Goal: Task Accomplishment & Management: Manage account settings

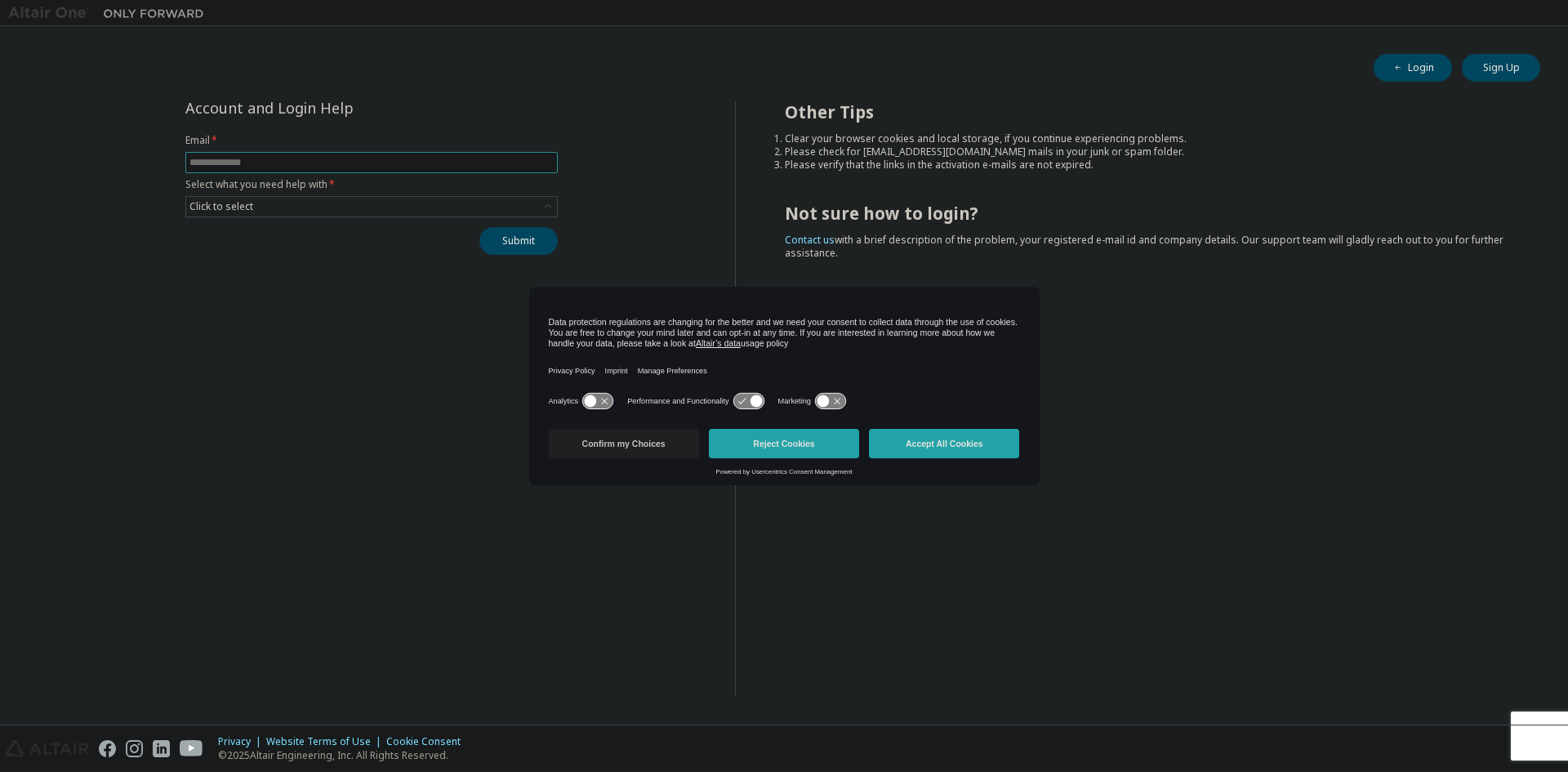
click at [220, 159] on input "text" at bounding box center [371, 162] width 365 height 13
click at [907, 430] on button "Accept All Cookies" at bounding box center [944, 444] width 150 height 30
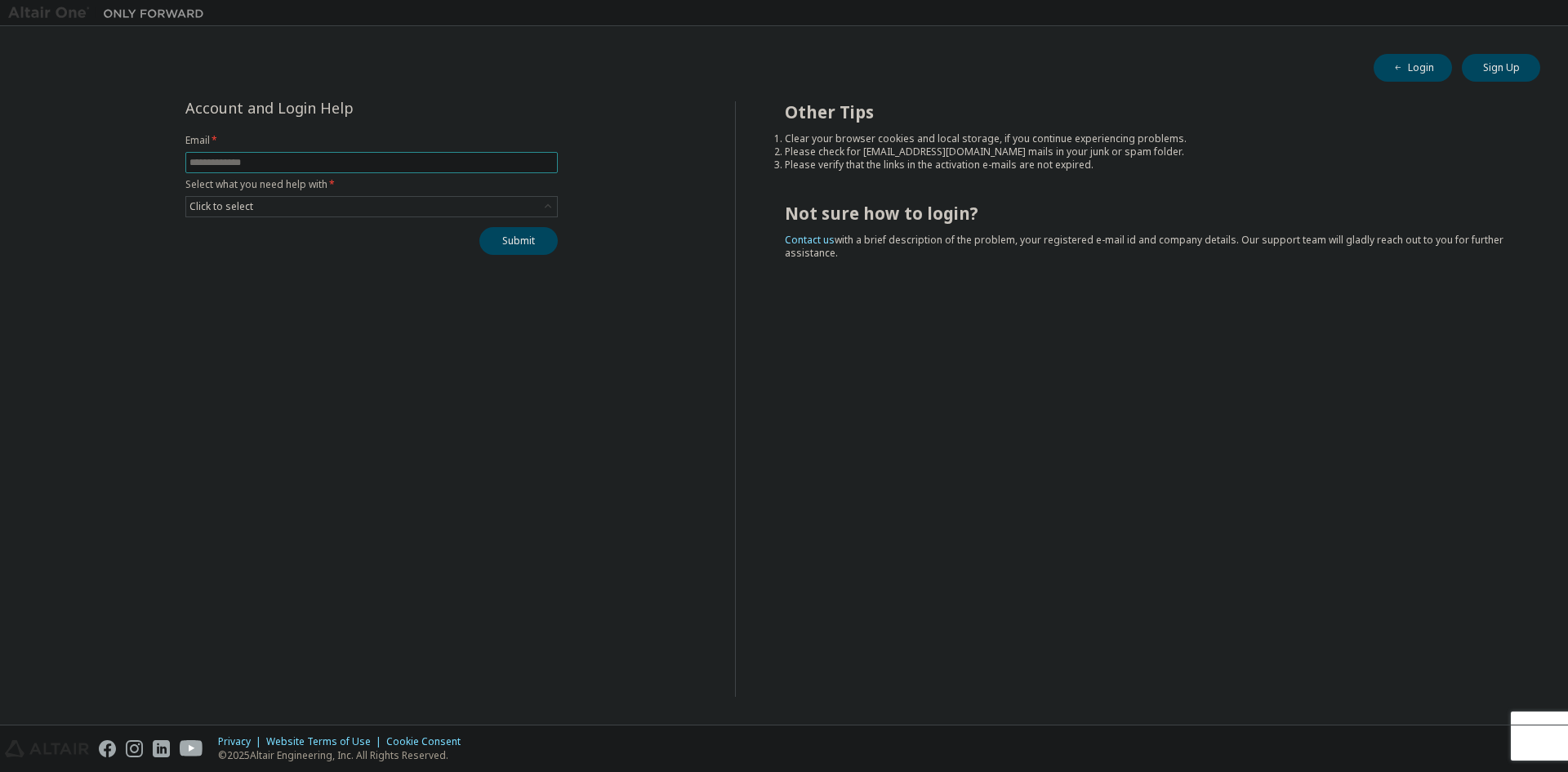
click at [219, 161] on input "text" at bounding box center [371, 162] width 365 height 13
type input "**********"
click at [274, 207] on div "Click to select" at bounding box center [371, 206] width 371 height 20
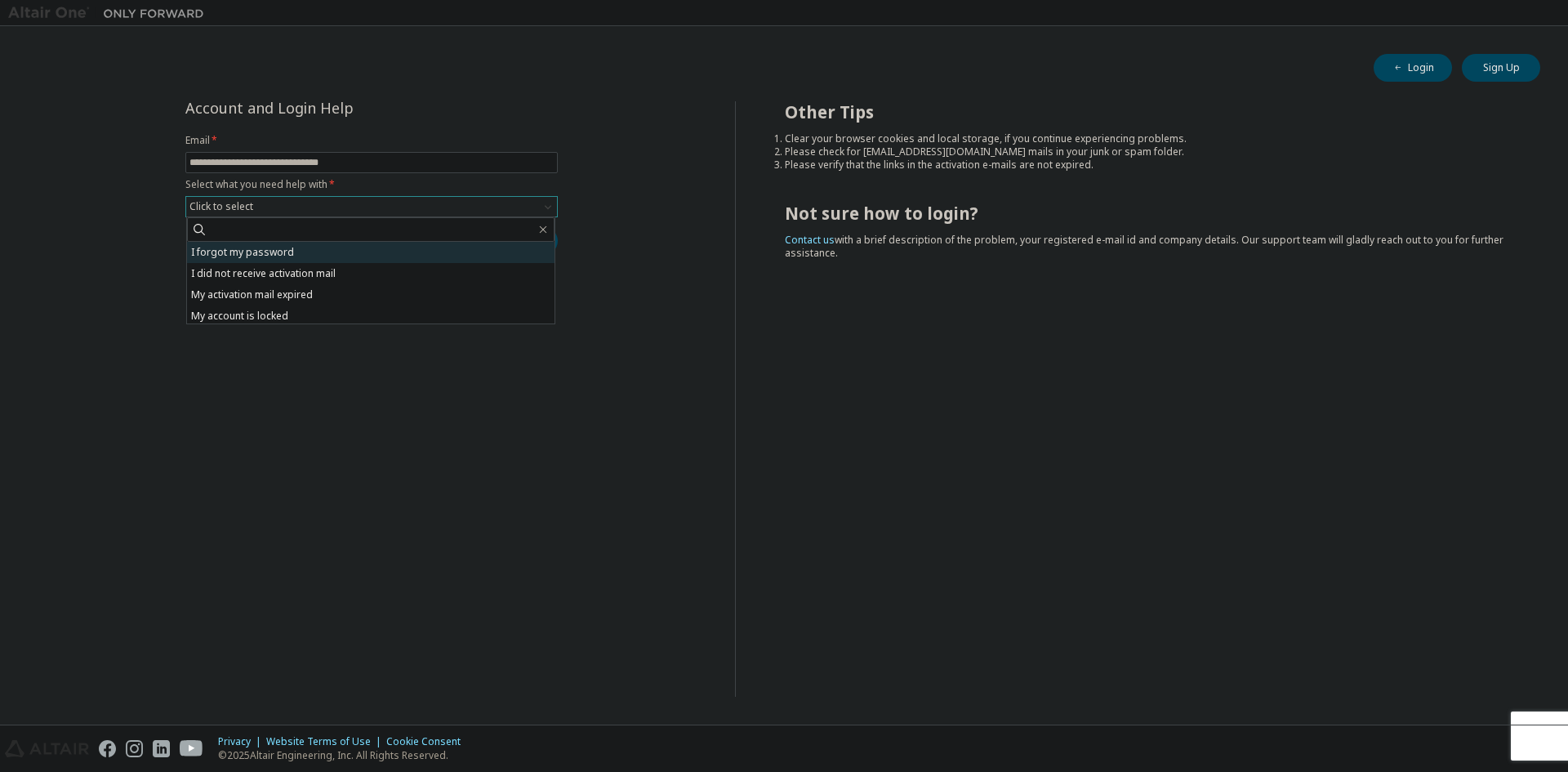
click at [271, 259] on li "I forgot my password" at bounding box center [371, 252] width 367 height 21
click at [527, 246] on button "Submit" at bounding box center [518, 241] width 78 height 28
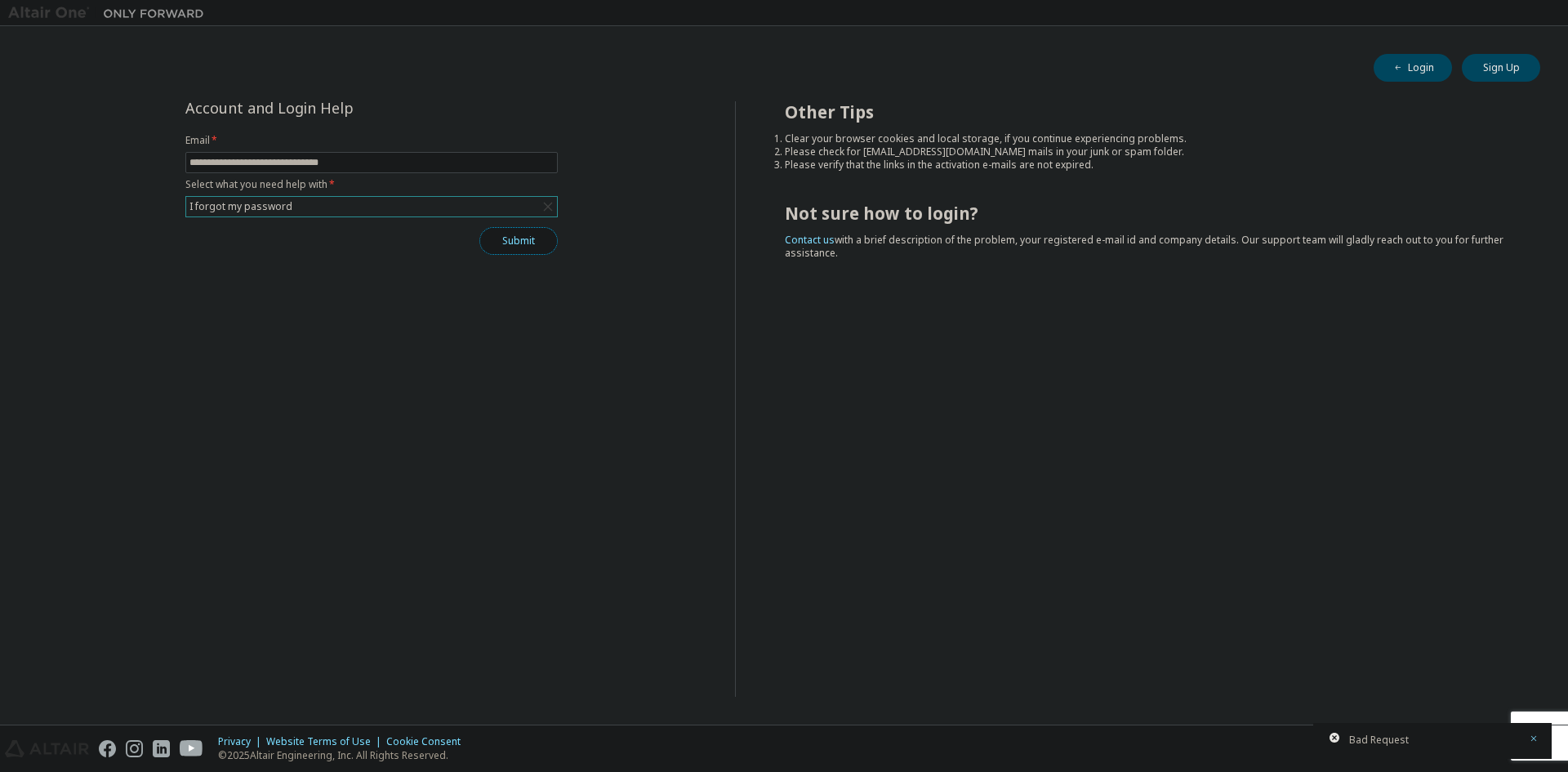
click at [502, 249] on button "Submit" at bounding box center [518, 241] width 78 height 28
click at [53, 18] on img at bounding box center [110, 13] width 204 height 16
click at [296, 202] on div "Click to select" at bounding box center [371, 206] width 371 height 20
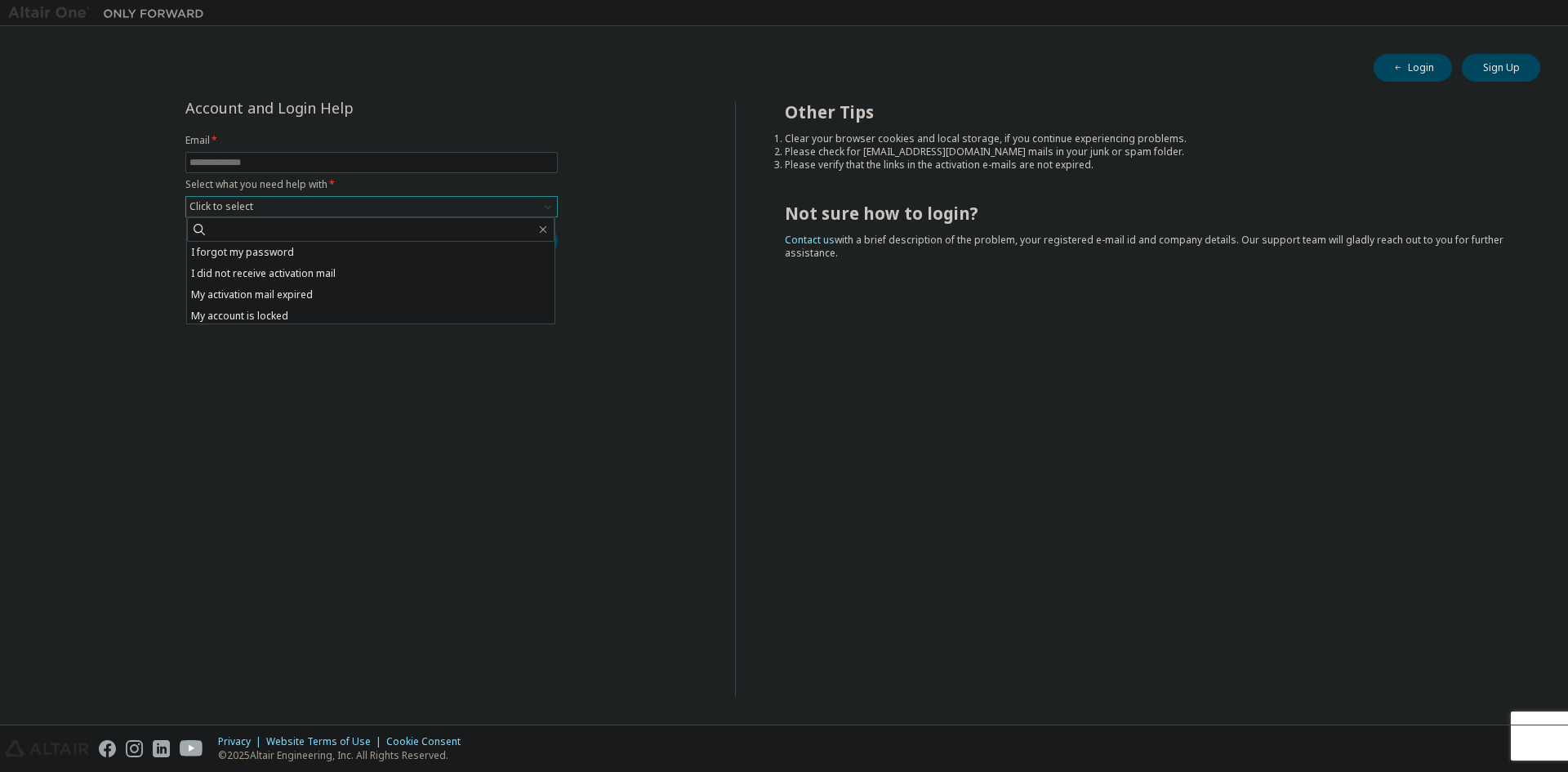
click at [298, 255] on li "I forgot my password" at bounding box center [371, 252] width 367 height 21
click at [282, 162] on input "text" at bounding box center [371, 162] width 365 height 13
type input "**********"
click at [509, 232] on button "Submit" at bounding box center [518, 241] width 78 height 28
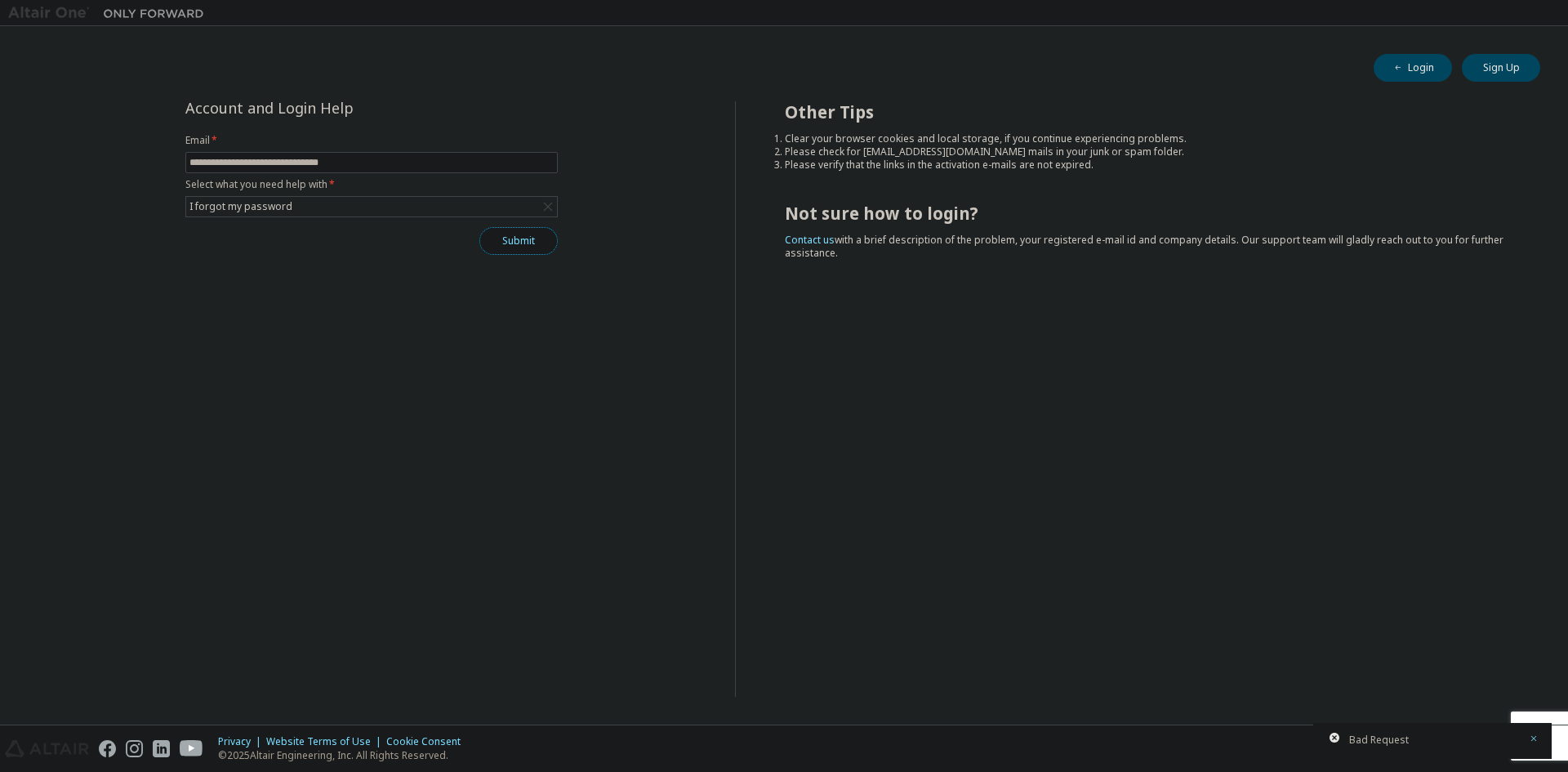
click at [499, 237] on button "Submit" at bounding box center [518, 241] width 78 height 28
click at [499, 237] on div "Submit" at bounding box center [371, 241] width 372 height 28
click at [499, 237] on button "Submit" at bounding box center [518, 241] width 78 height 28
click at [388, 171] on span at bounding box center [371, 162] width 372 height 21
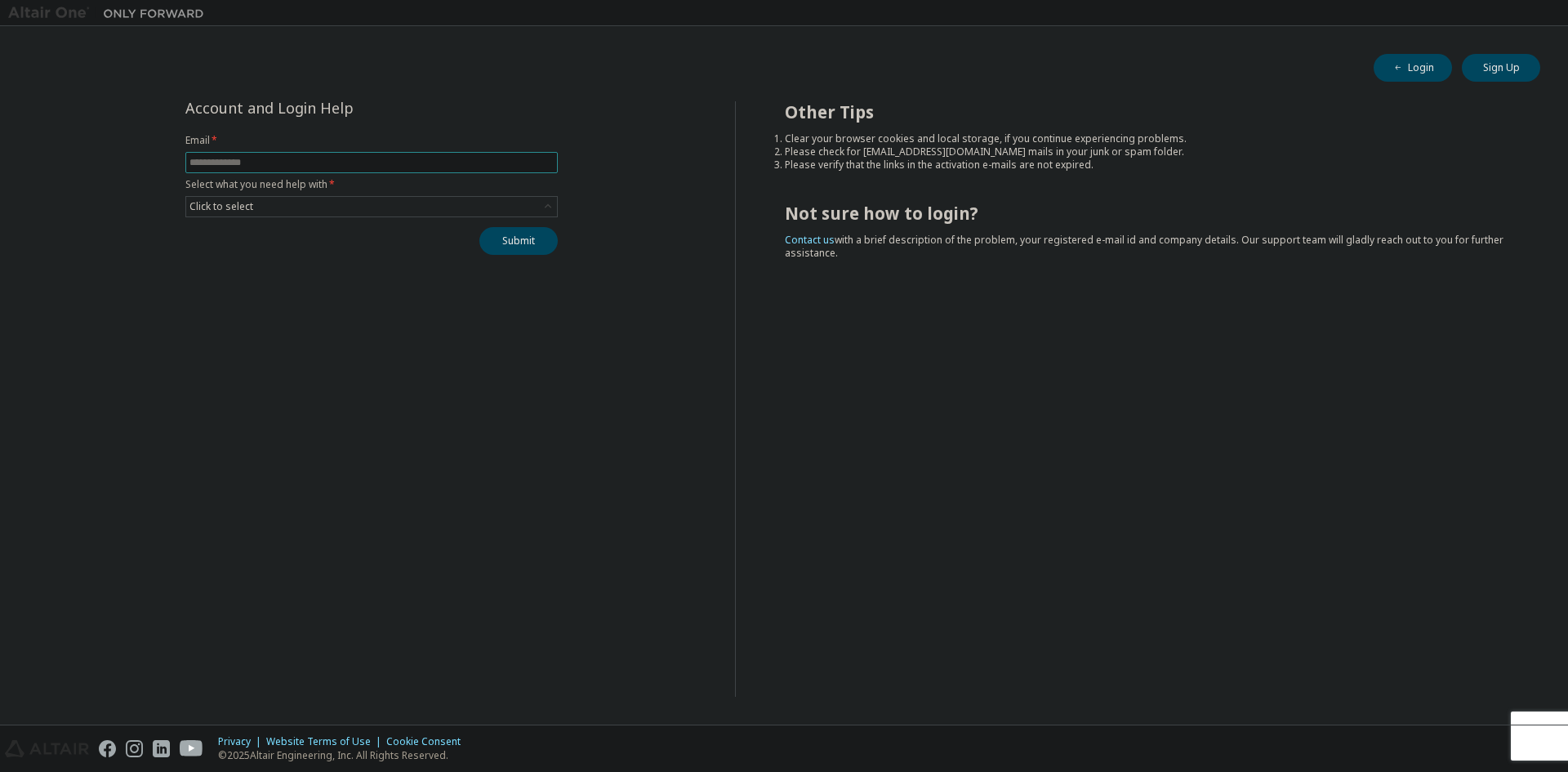
click at [377, 155] on span at bounding box center [371, 162] width 372 height 21
click at [372, 161] on input "text" at bounding box center [371, 162] width 365 height 13
type input "**********"
click at [343, 201] on div "Click to select" at bounding box center [371, 206] width 371 height 20
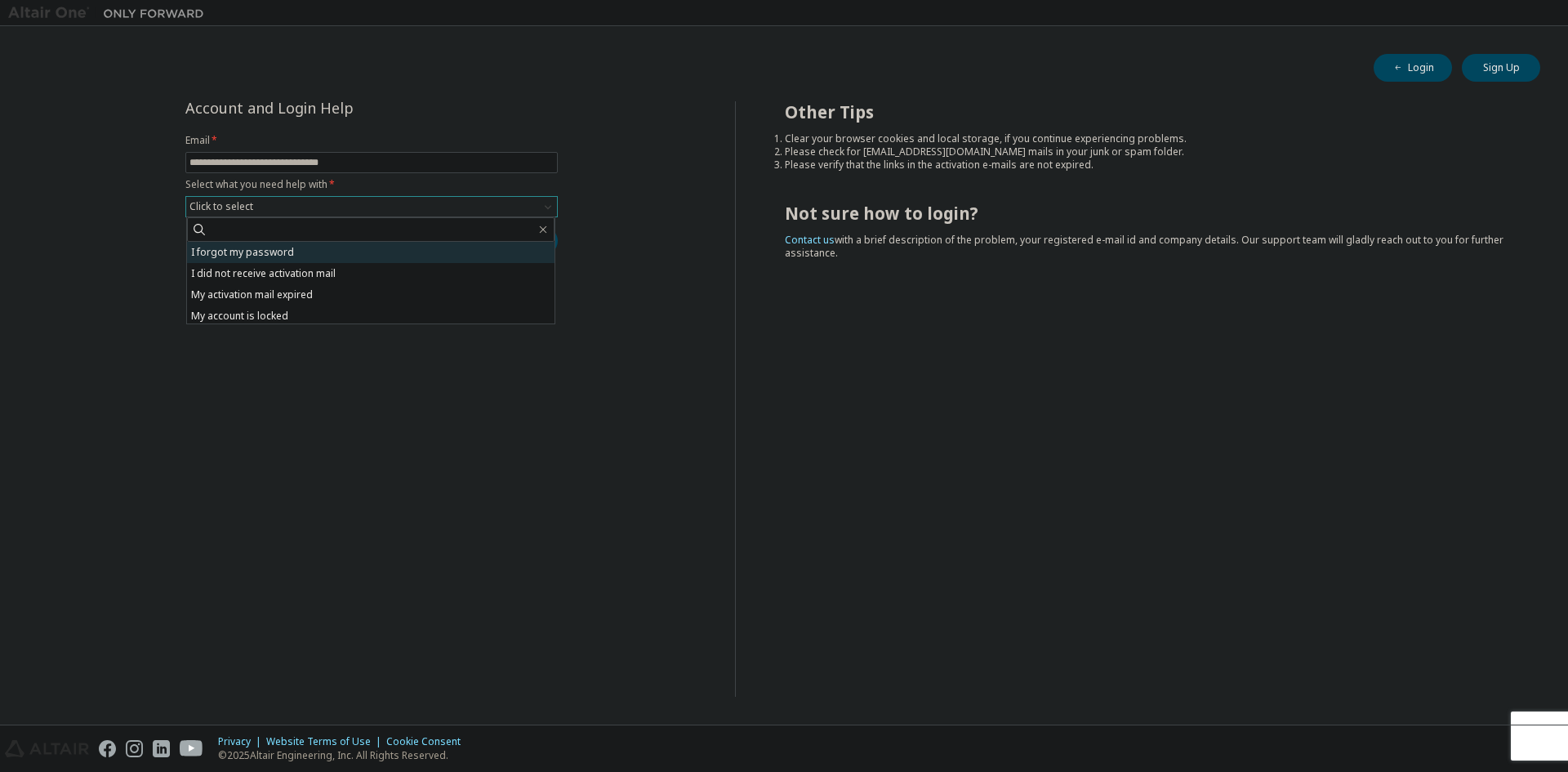
click at [316, 258] on li "I forgot my password" at bounding box center [371, 252] width 367 height 21
click at [525, 233] on button "Submit" at bounding box center [518, 241] width 78 height 28
